Goal: Check status: Check status

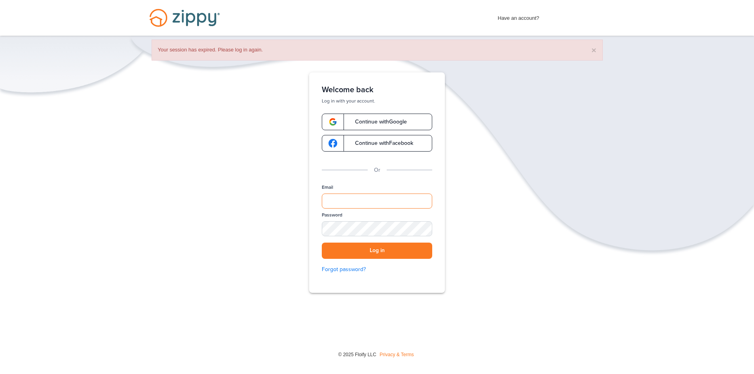
click at [407, 197] on input "Email" at bounding box center [377, 200] width 110 height 15
type input "**********"
click at [322, 243] on button "Log in" at bounding box center [377, 251] width 110 height 16
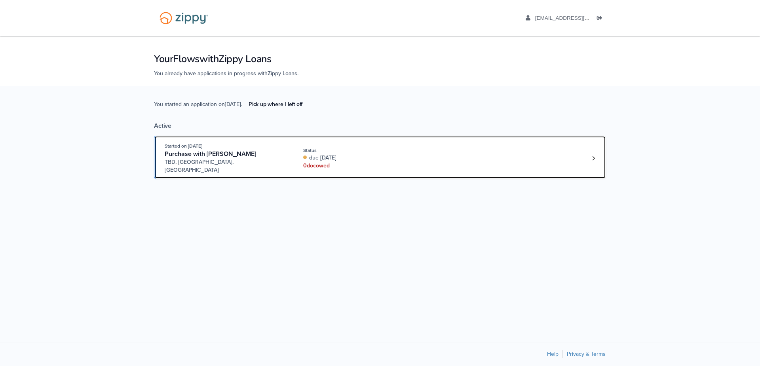
click at [412, 152] on div "Started on Sep. 29th, 2025 Purchase with Jacob Serres TBD, EastTroy, WI Status …" at bounding box center [376, 158] width 423 height 32
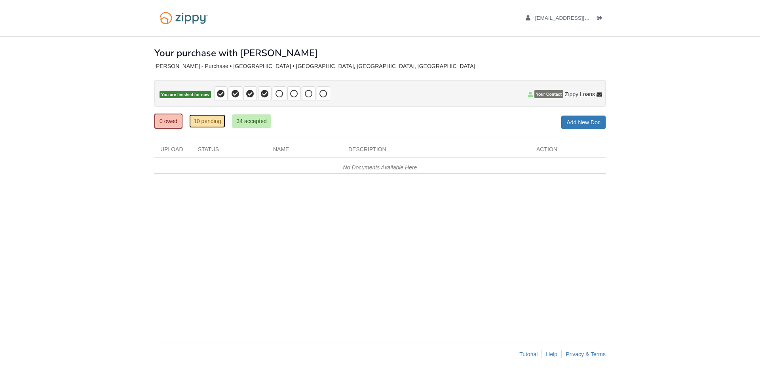
click at [209, 125] on link "10 pending" at bounding box center [207, 120] width 36 height 13
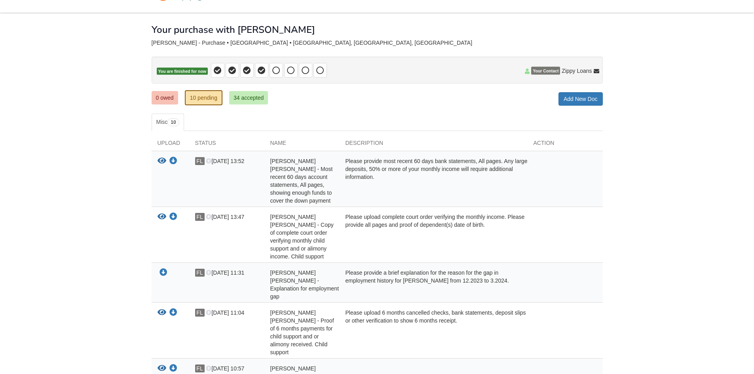
scroll to position [19, 0]
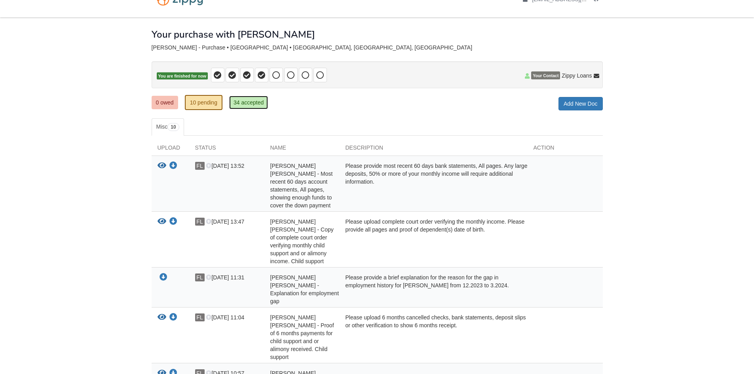
click at [245, 101] on link "34 accepted" at bounding box center [248, 102] width 39 height 13
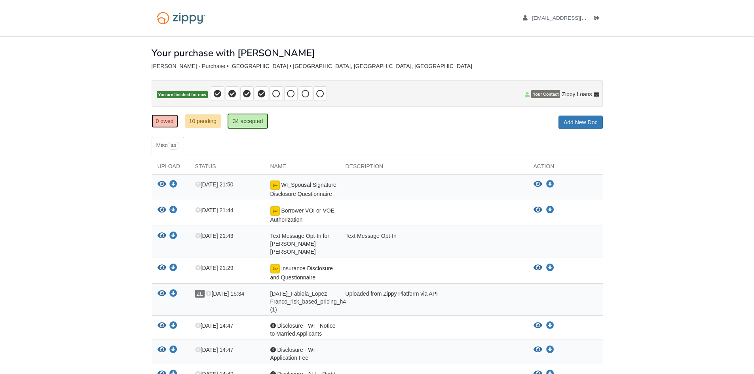
click at [157, 122] on link "0 owed" at bounding box center [165, 120] width 27 height 13
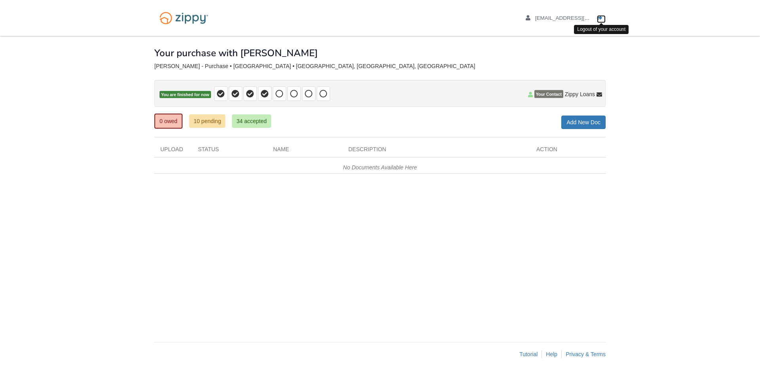
click at [602, 17] on icon "Log out" at bounding box center [600, 18] width 6 height 6
